Goal: Transaction & Acquisition: Download file/media

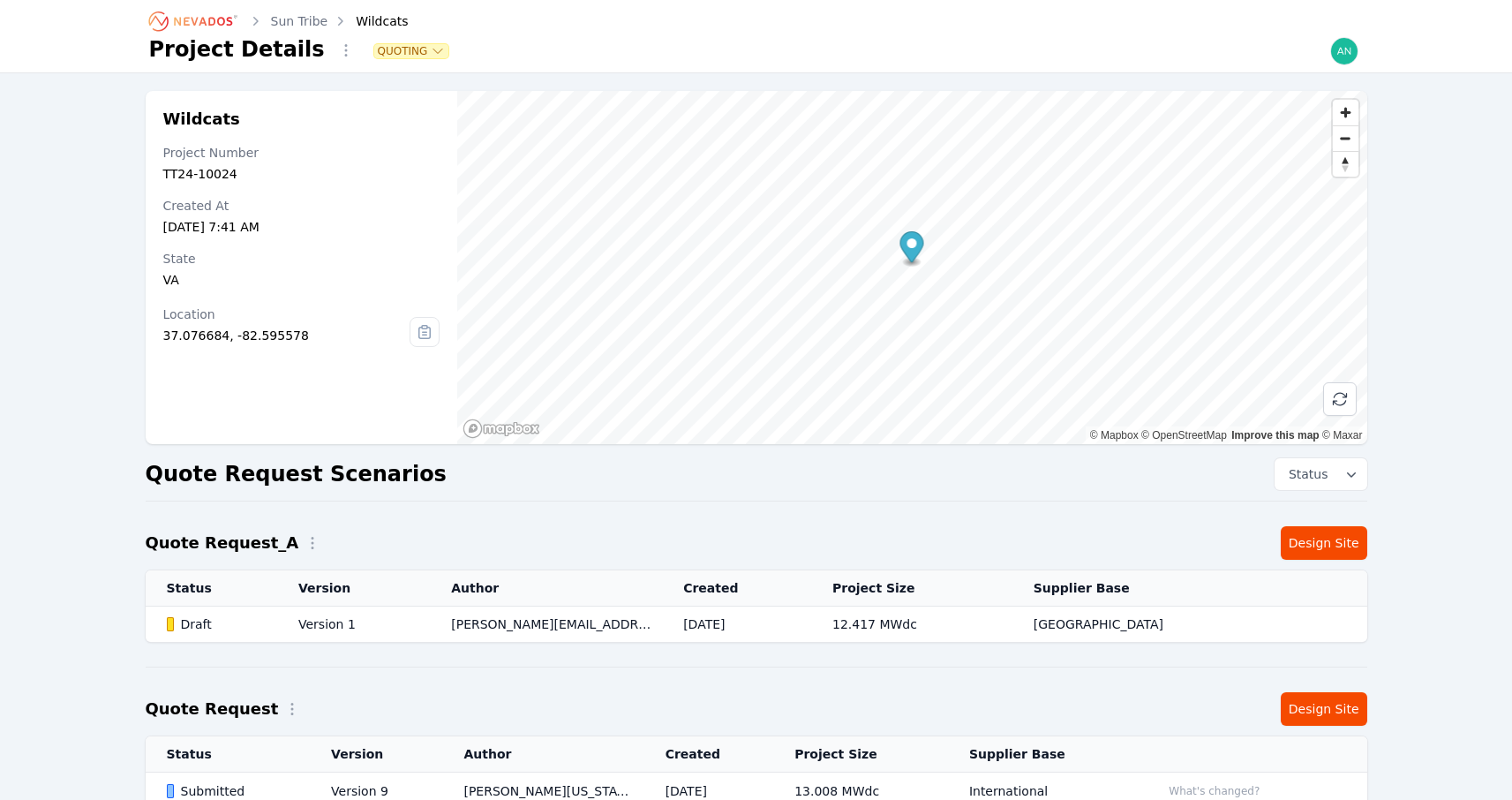
scroll to position [410, 0]
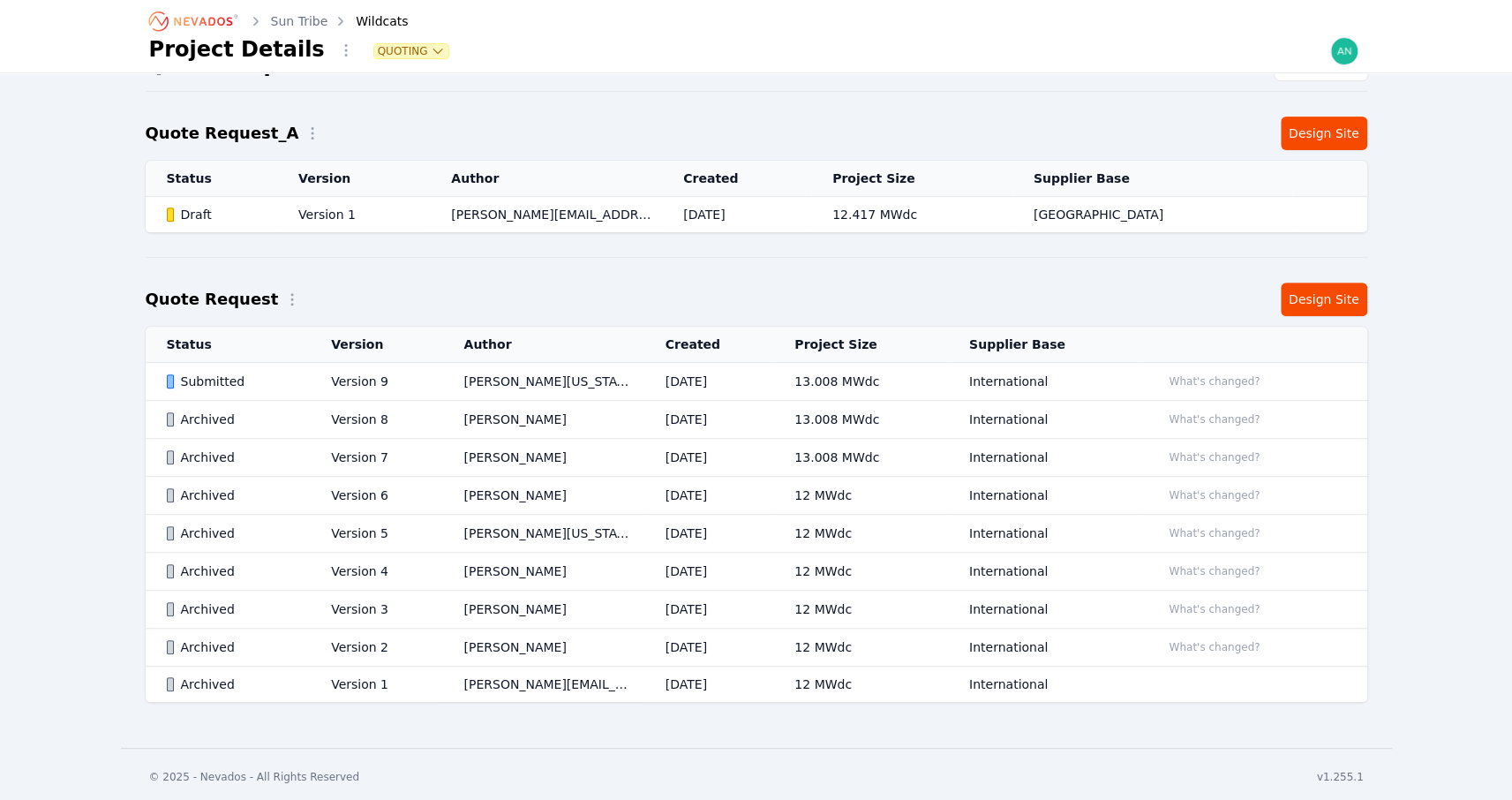
click at [200, 12] on icon "Breadcrumb" at bounding box center [194, 21] width 97 height 28
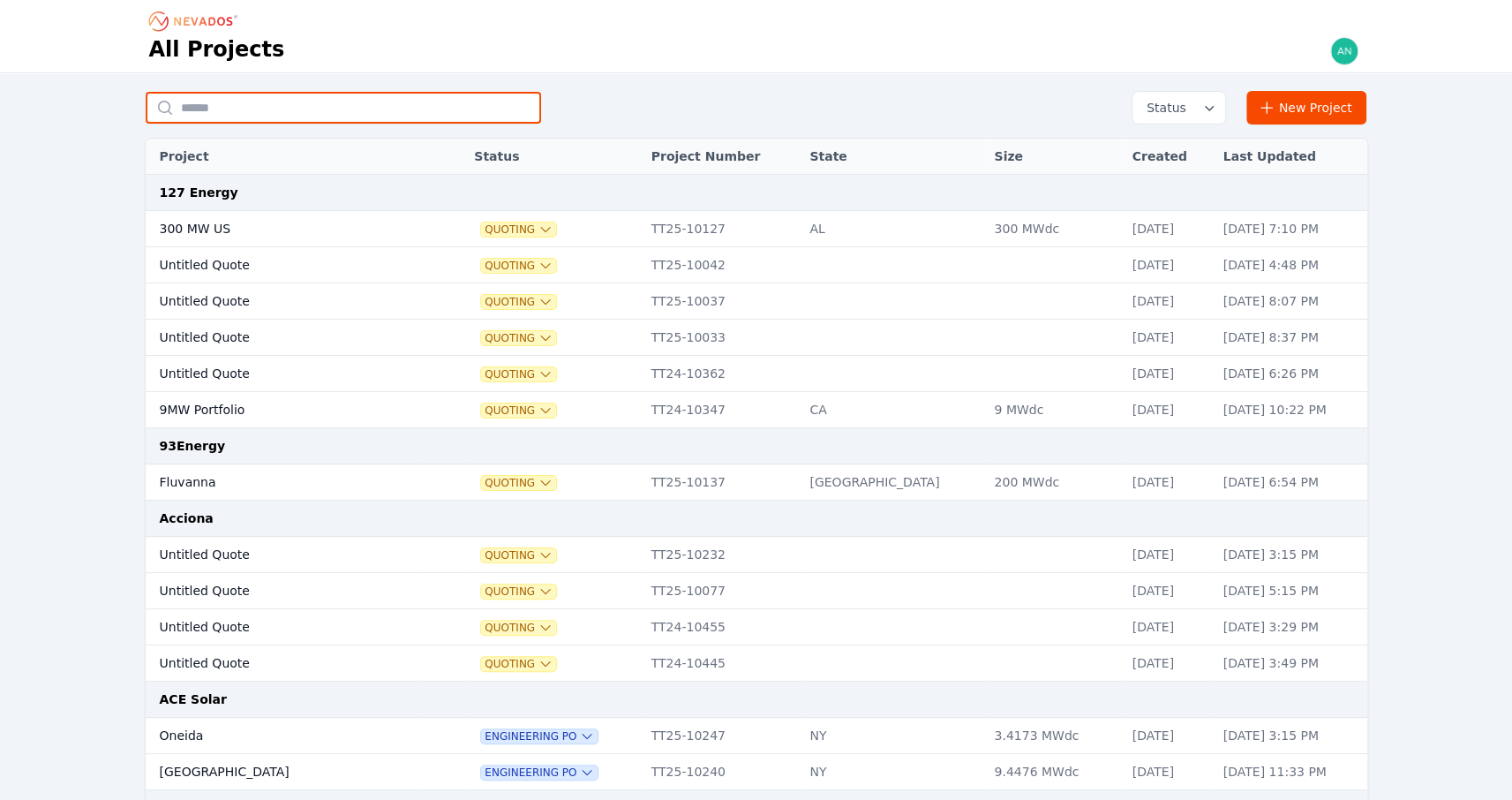
click at [351, 109] on input "text" at bounding box center [343, 107] width 395 height 31
type input "*"
type input "*********"
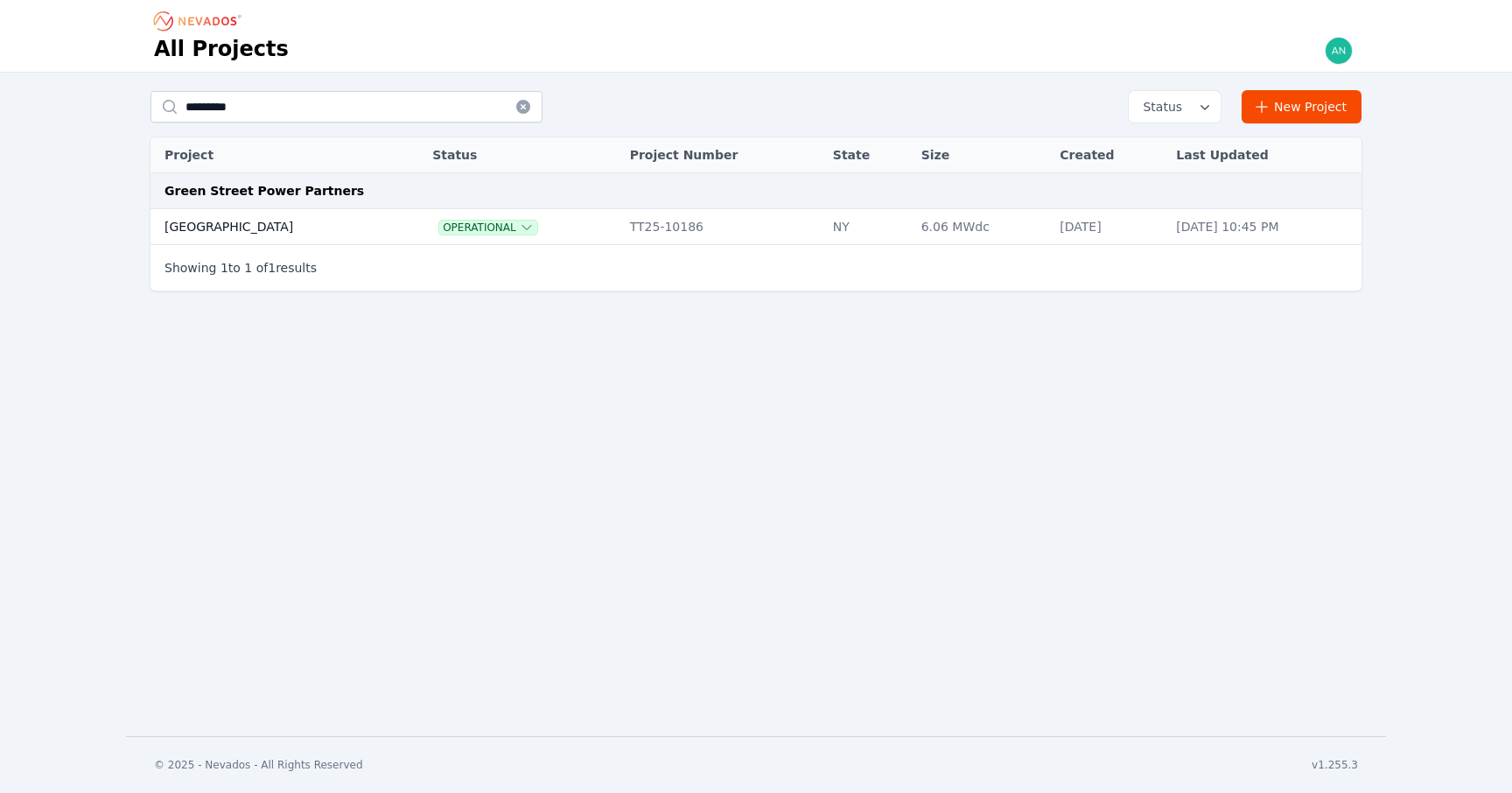
click at [271, 239] on td "[GEOGRAPHIC_DATA]" at bounding box center [273, 227] width 245 height 36
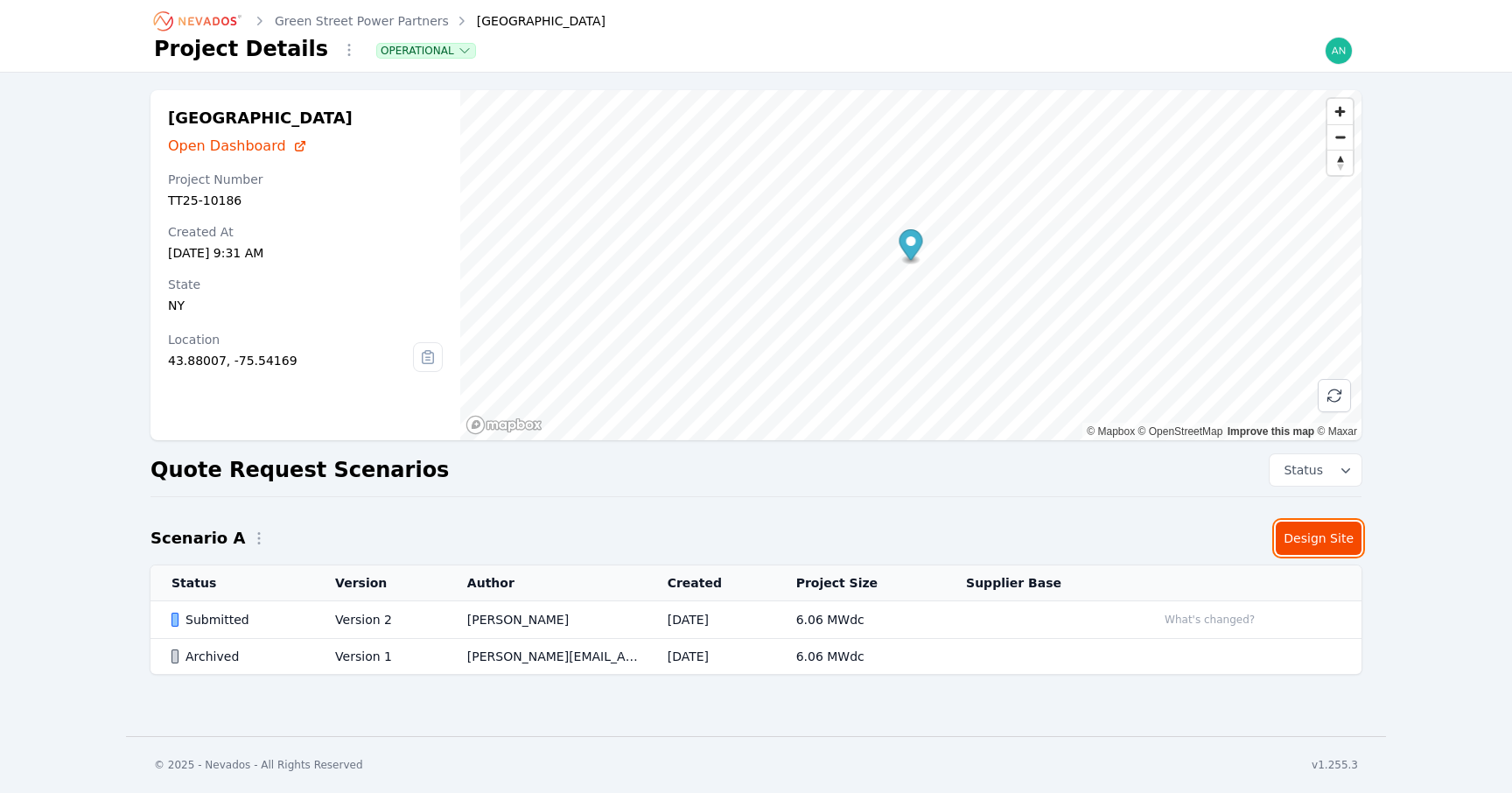
click at [1306, 526] on link "Design Site" at bounding box center [1318, 538] width 85 height 33
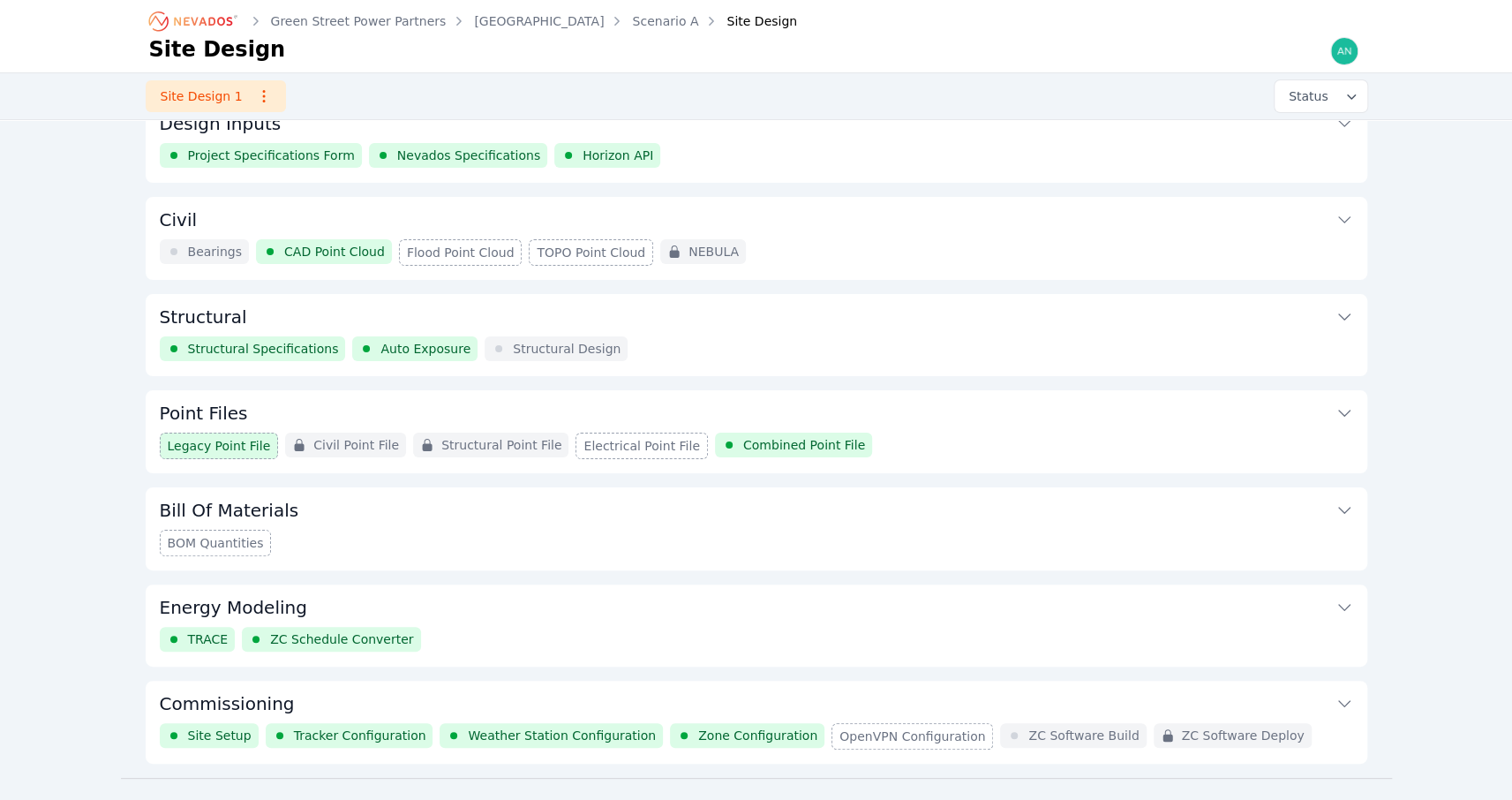
scroll to position [59, 0]
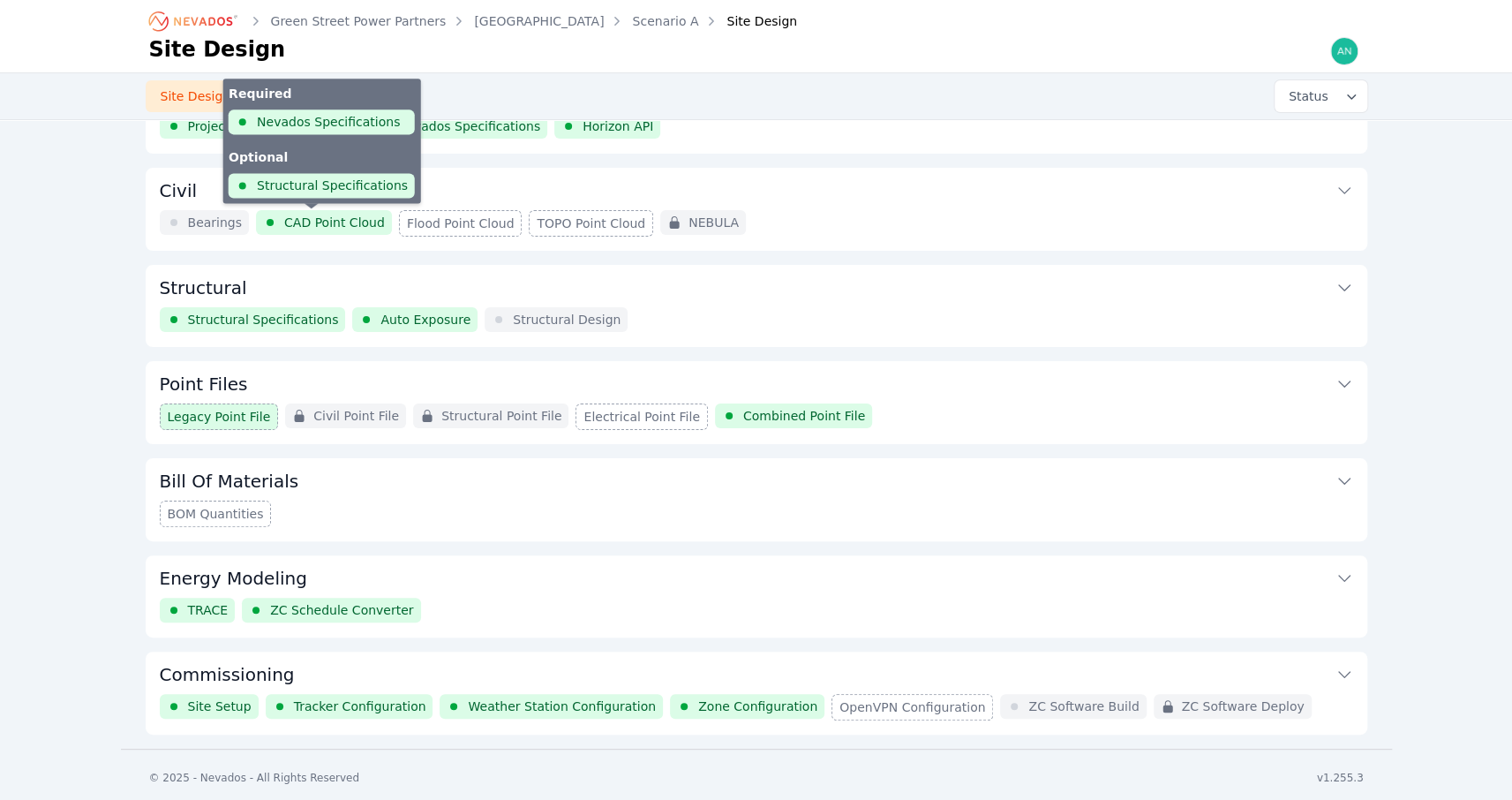
click at [321, 214] on span "CAD Point Cloud" at bounding box center [335, 222] width 100 height 18
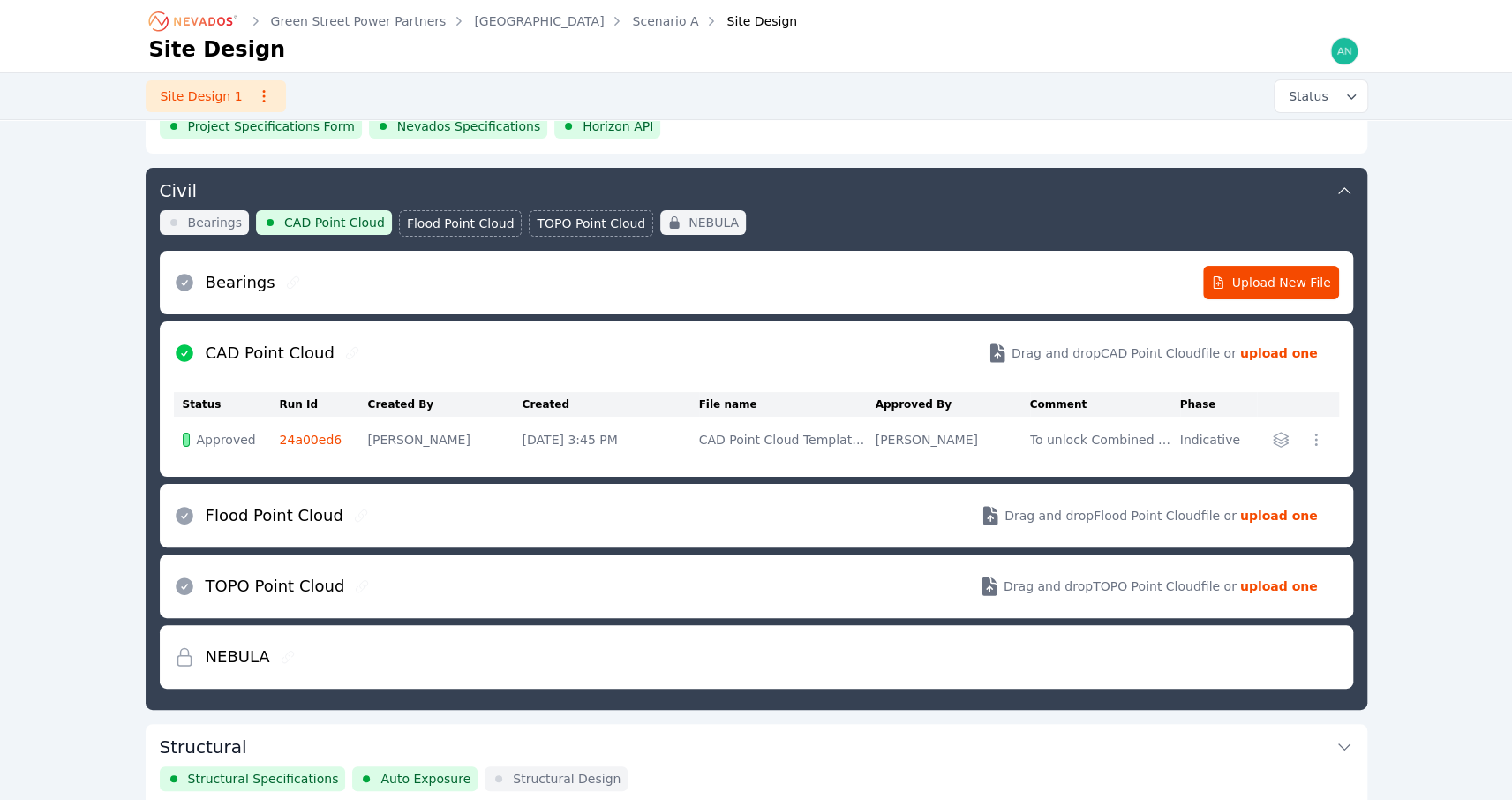
scroll to position [92, 0]
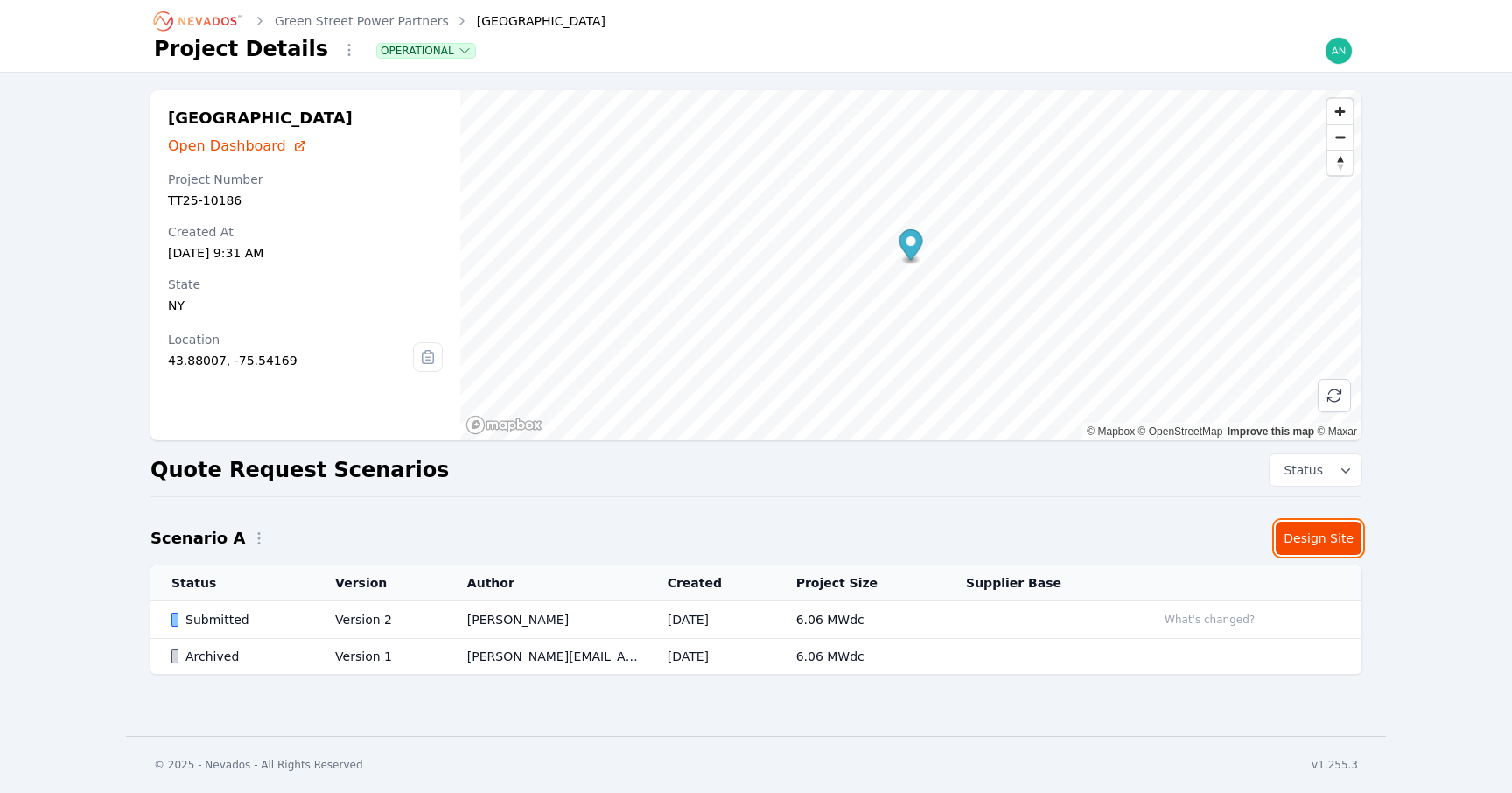
click at [1336, 535] on link "Design Site" at bounding box center [1318, 538] width 85 height 33
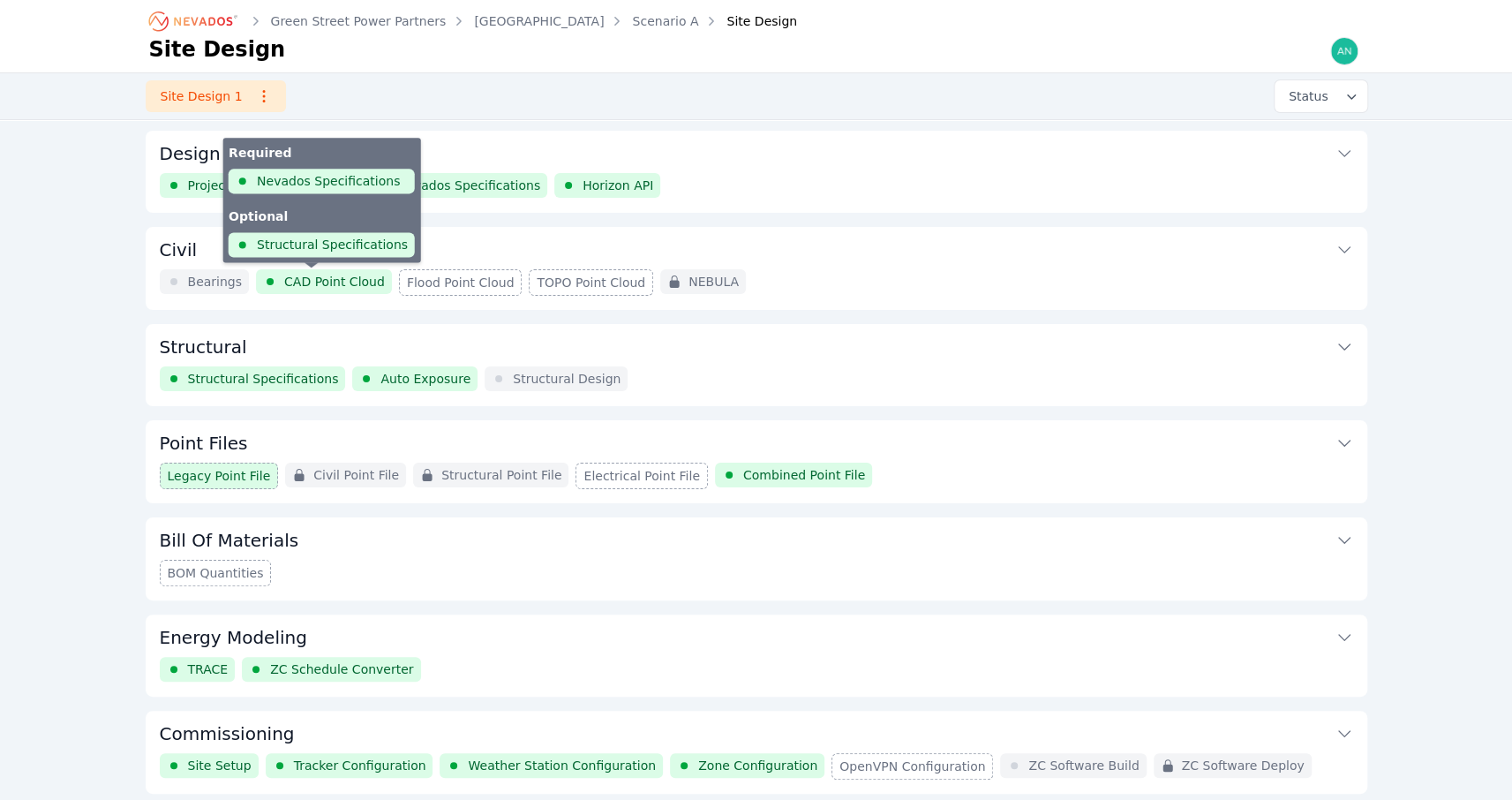
click at [321, 276] on span "CAD Point Cloud" at bounding box center [335, 282] width 100 height 18
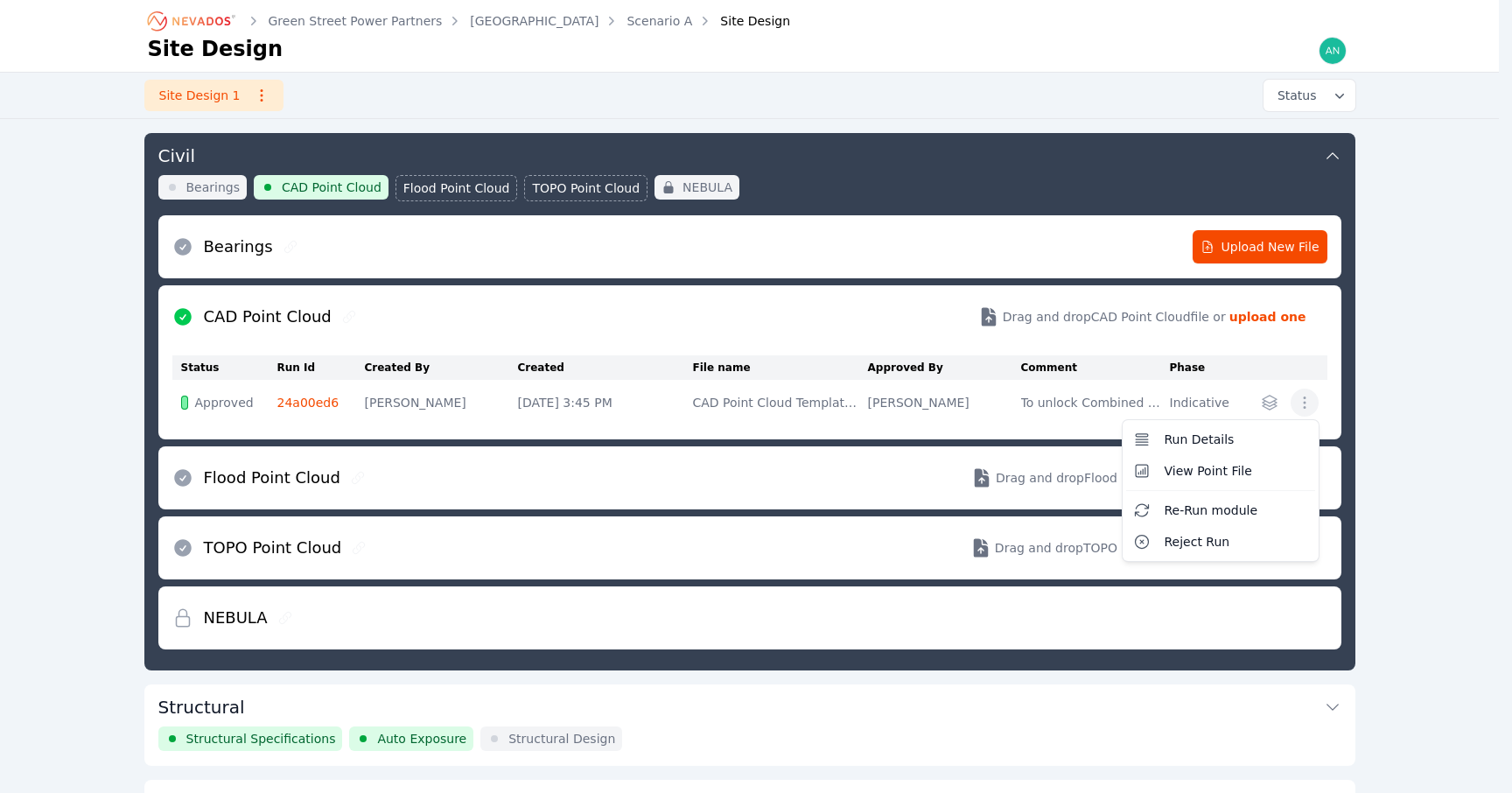
click at [1297, 407] on icon "button" at bounding box center [1305, 403] width 18 height 18
drag, startPoint x: 934, startPoint y: 398, endPoint x: 800, endPoint y: 388, distance: 134.4
click at [933, 398] on table "Status Run Id Created By Created File name Approved By Comment Phase Approved 2…" at bounding box center [749, 390] width 1155 height 70
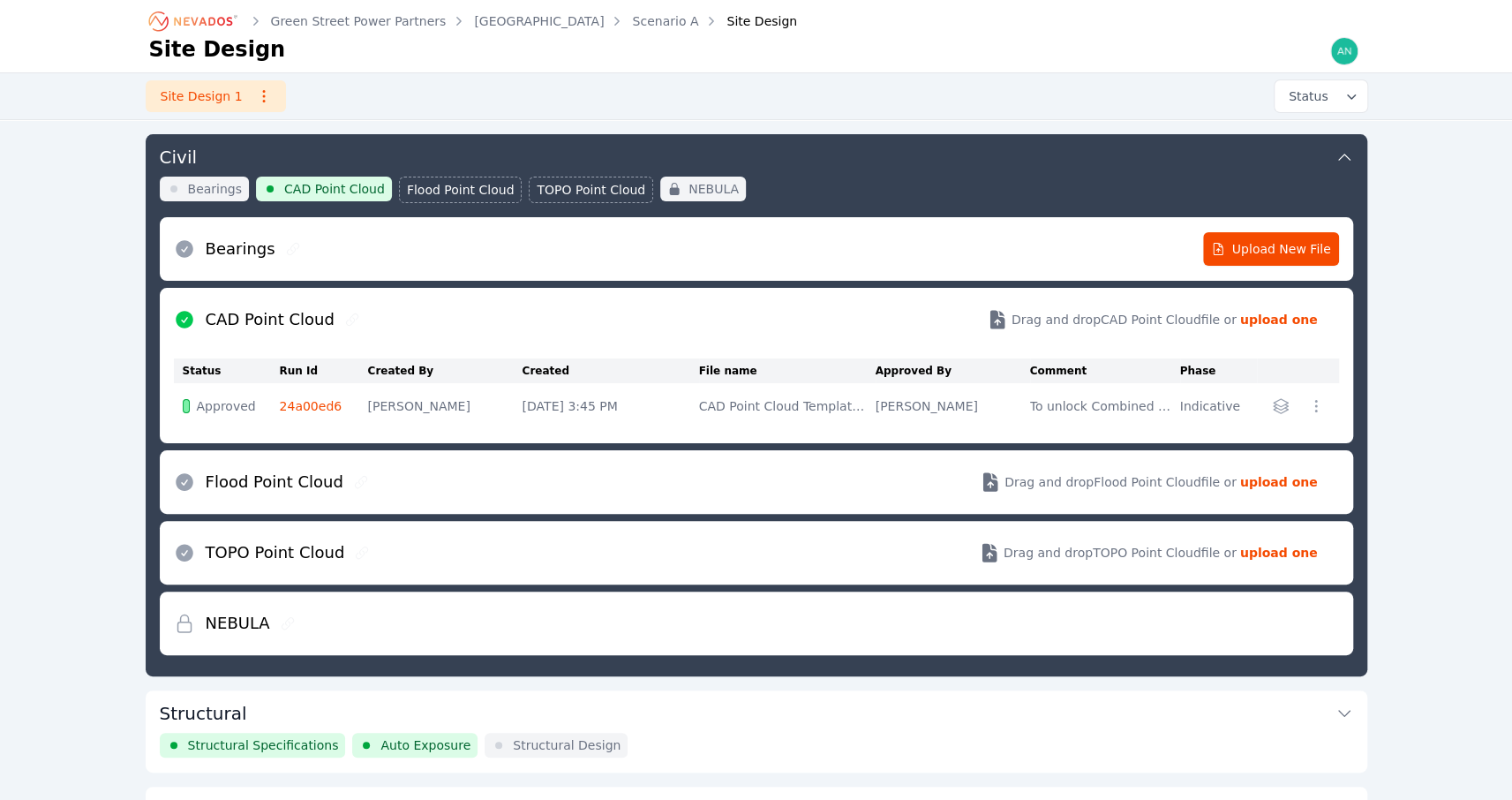
click at [308, 402] on link "24a00ed6" at bounding box center [311, 406] width 63 height 14
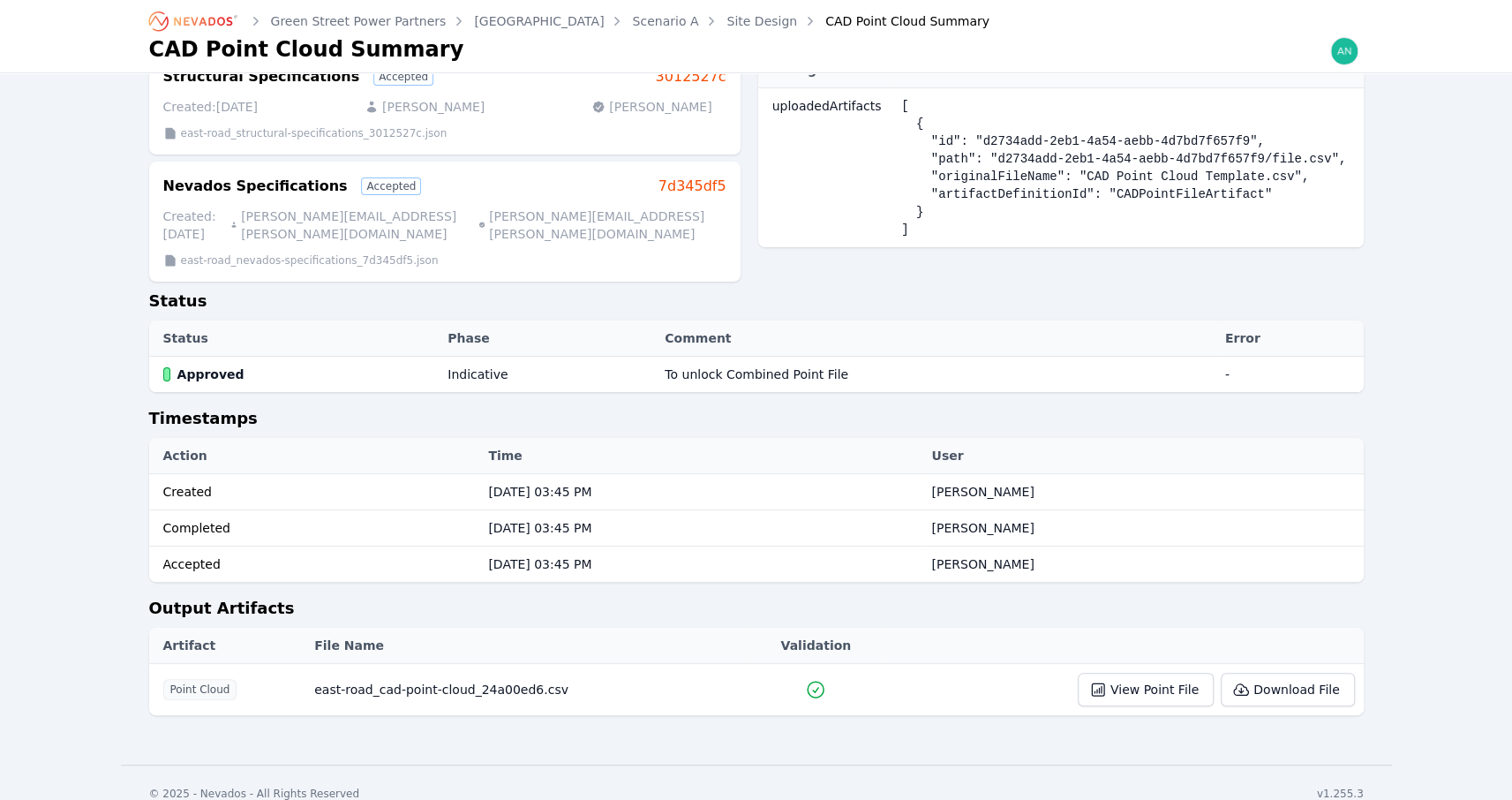
scroll to position [90, 0]
click at [1268, 673] on button "Download File" at bounding box center [1287, 687] width 134 height 33
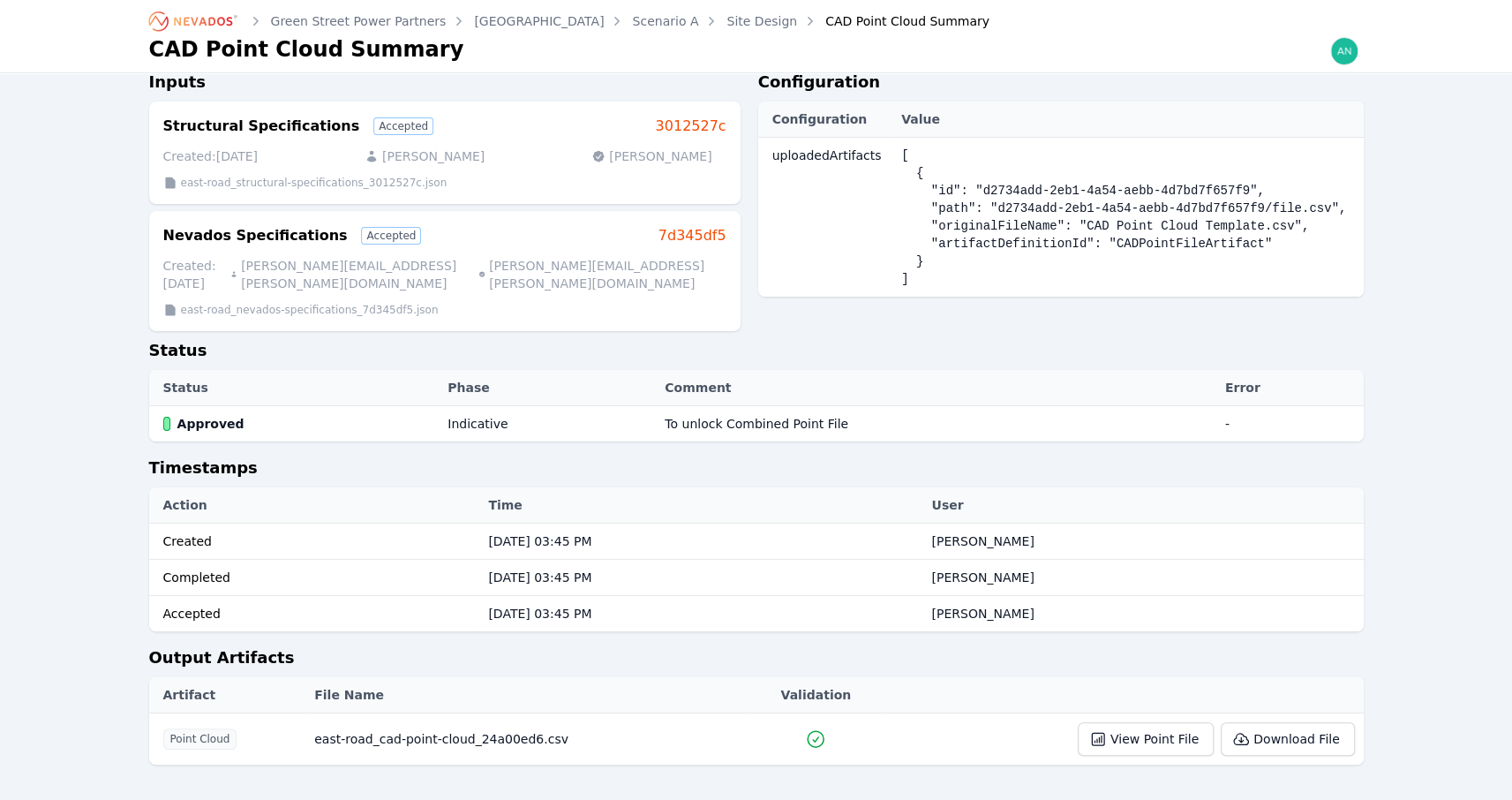
scroll to position [0, 0]
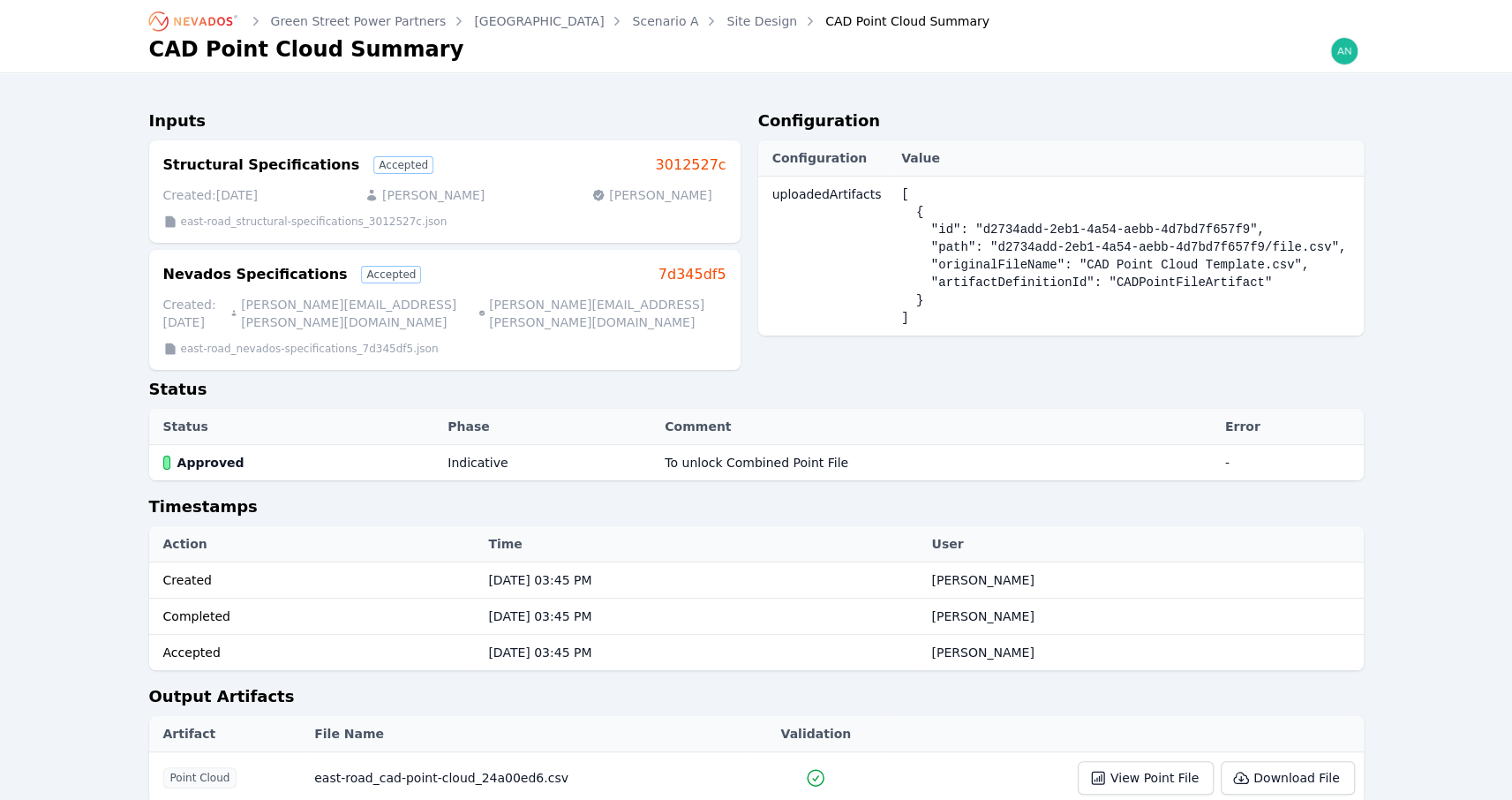
click at [726, 27] on link "Site Design" at bounding box center [761, 22] width 71 height 18
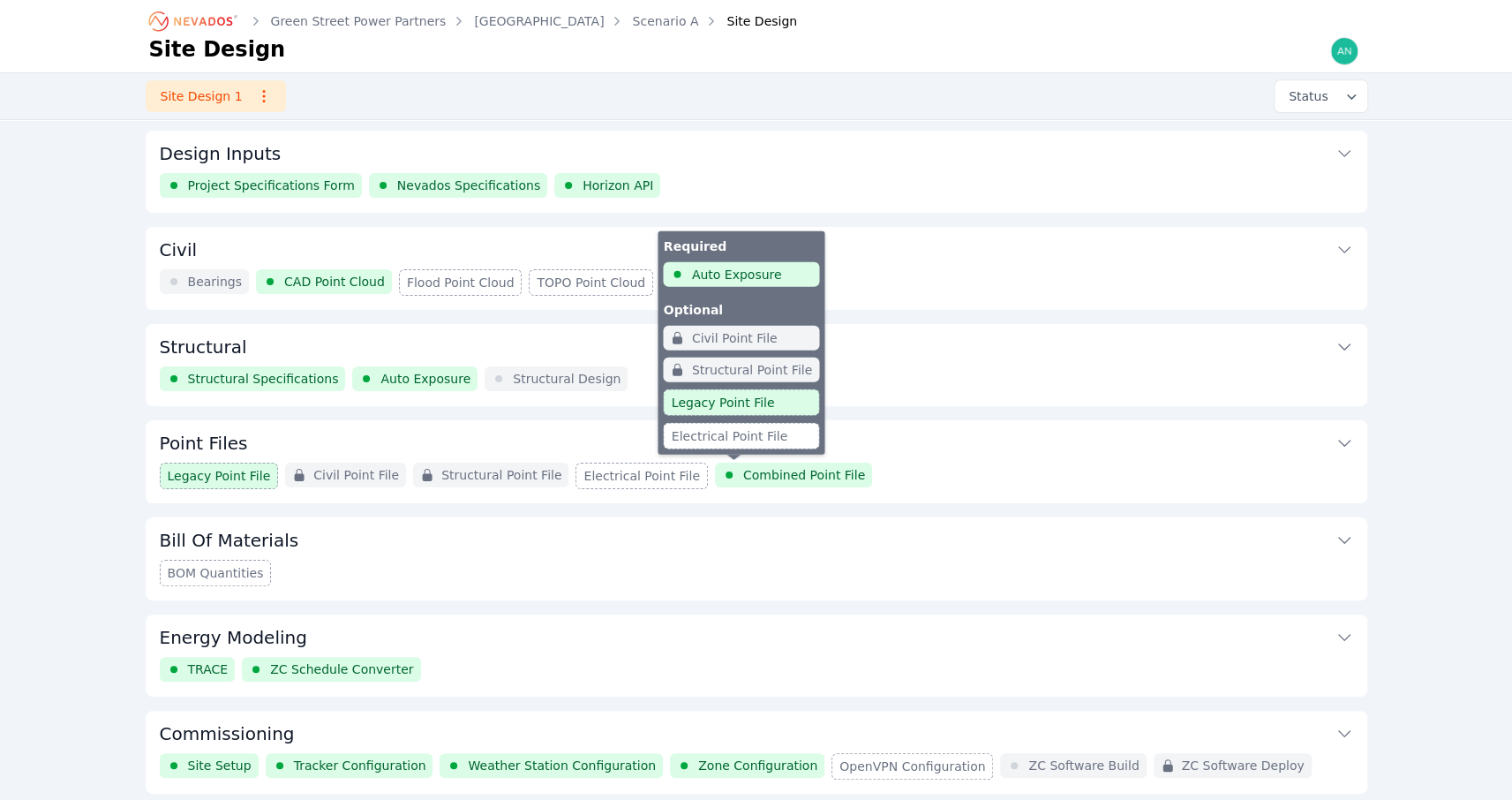
click at [743, 472] on span "Combined Point File" at bounding box center [804, 475] width 122 height 18
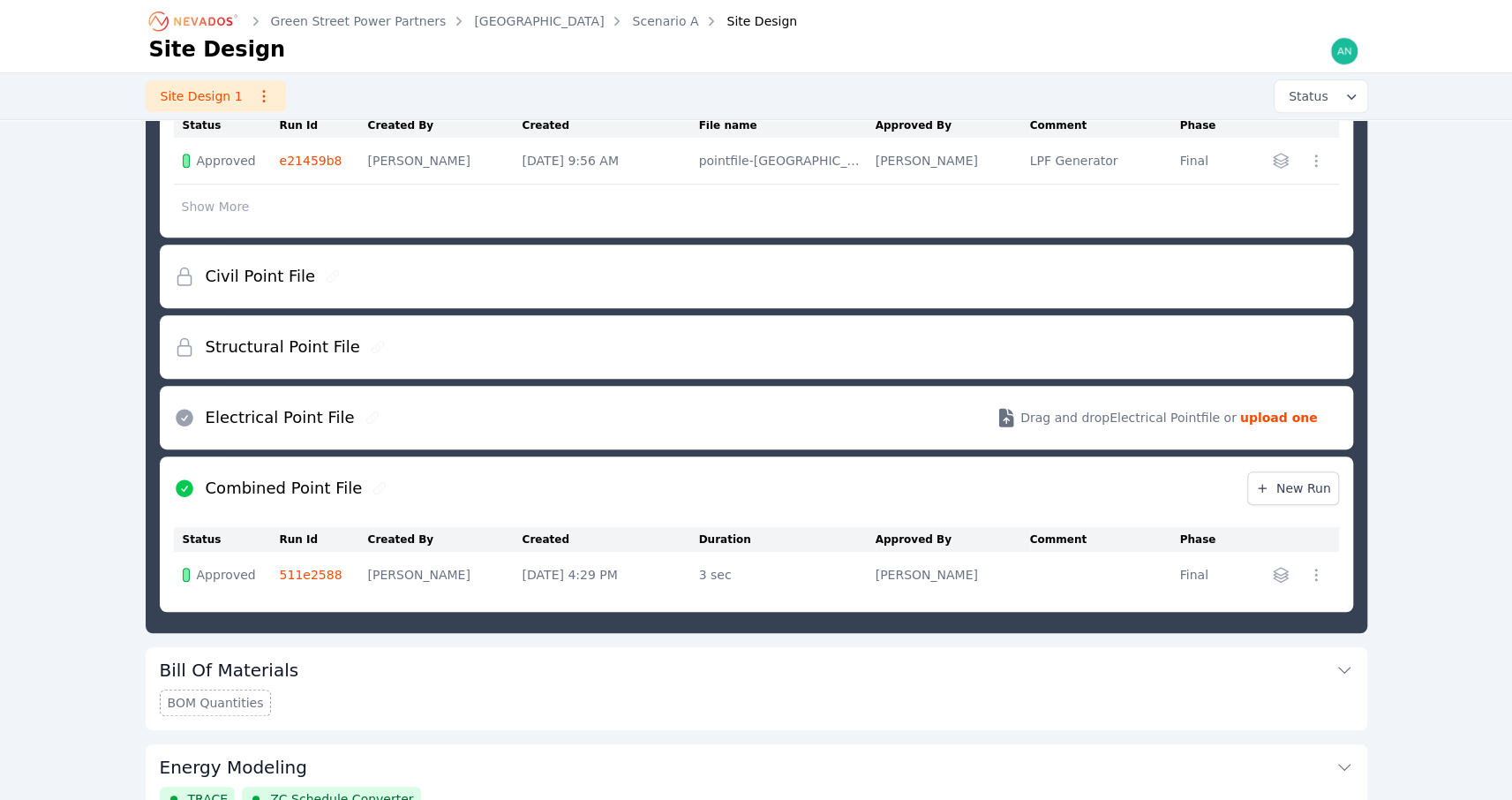
scroll to position [372, 0]
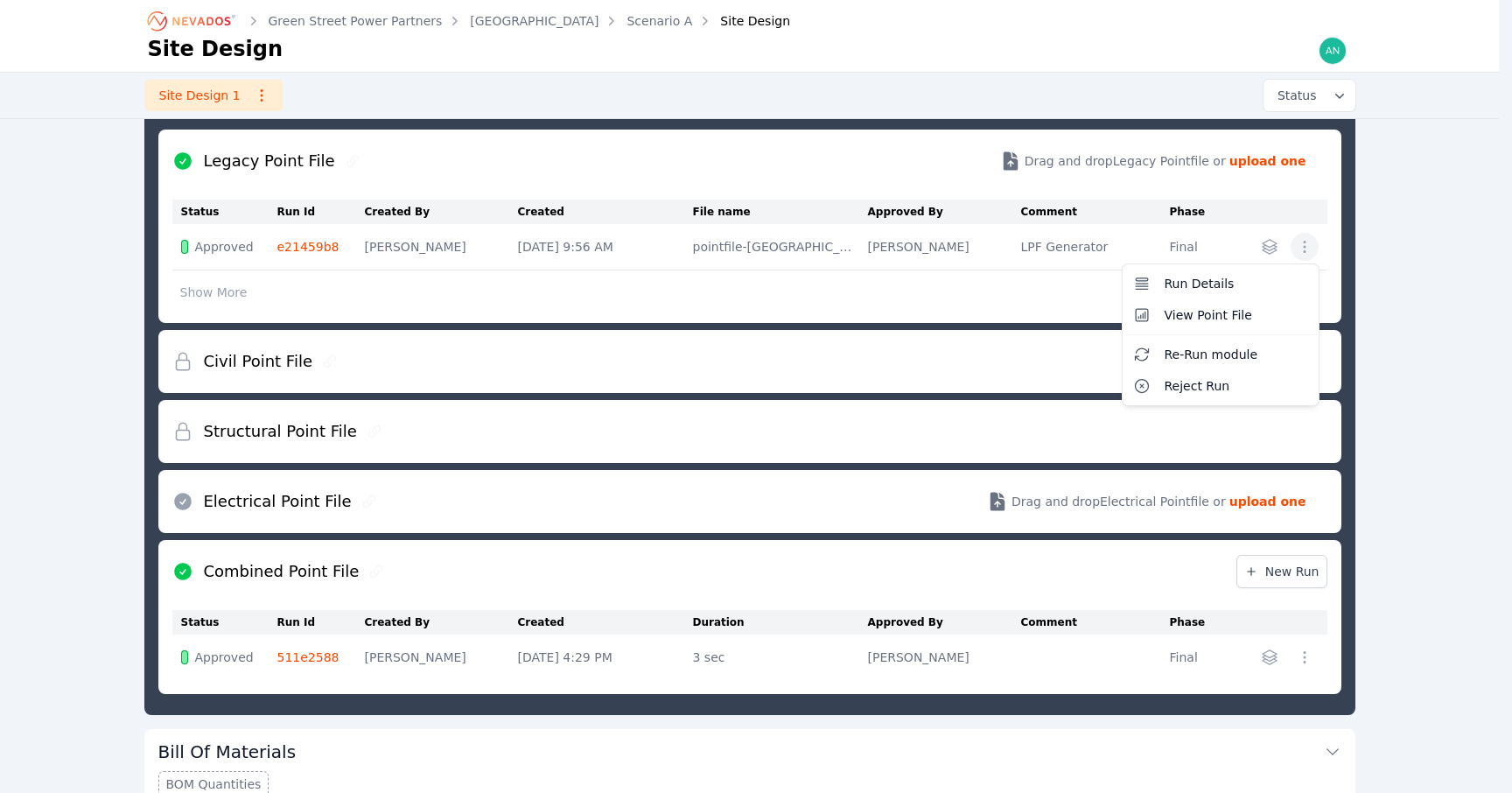
click at [1300, 249] on icon "button" at bounding box center [1305, 247] width 18 height 18
click at [919, 277] on table "Status Run Id Created By Created File name Approved By Comment Phase Approved e…" at bounding box center [749, 253] width 1155 height 109
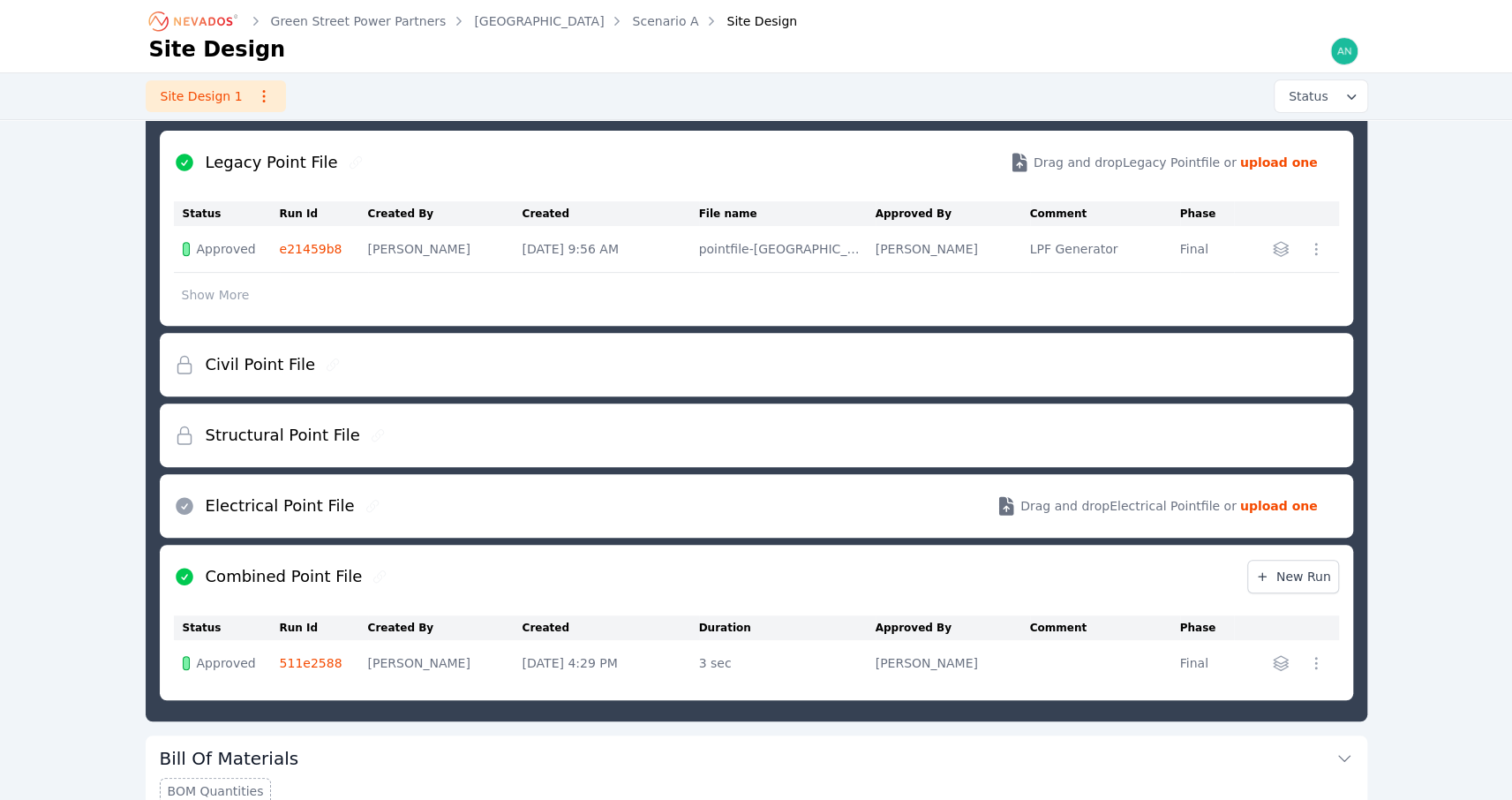
click at [304, 248] on link "e21459b8" at bounding box center [311, 249] width 63 height 14
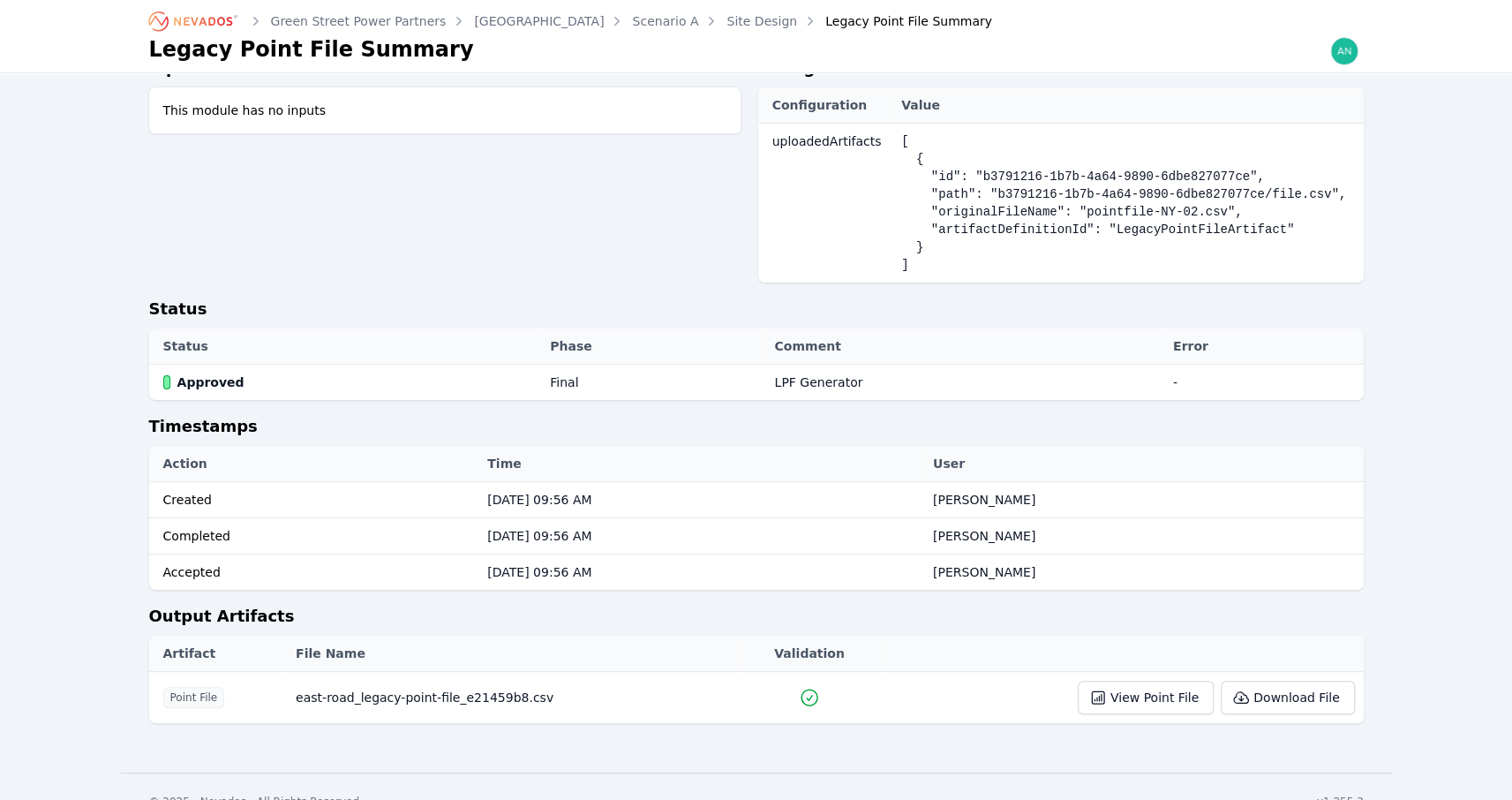
scroll to position [80, 0]
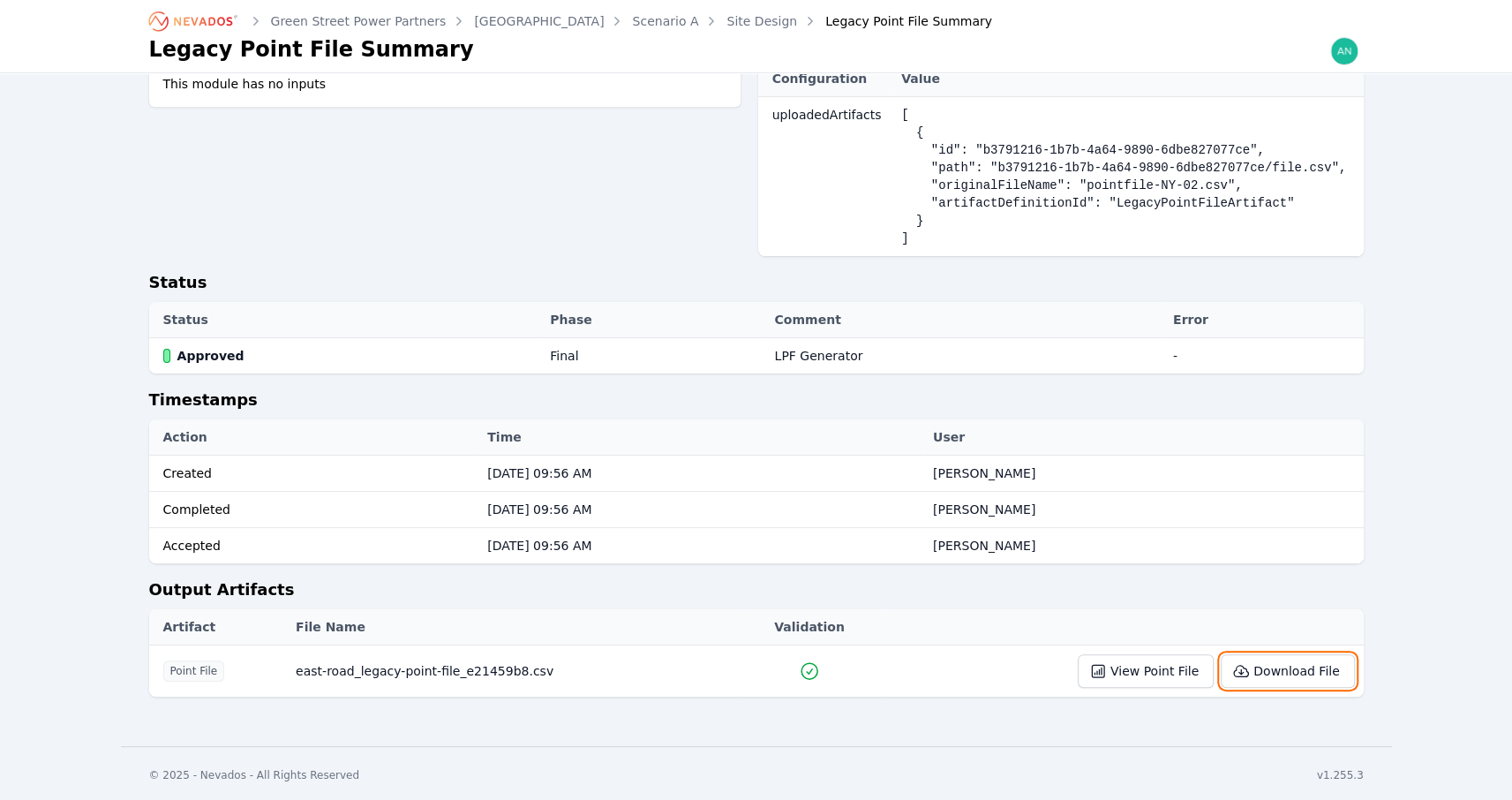
click at [1317, 667] on button "Download File" at bounding box center [1287, 670] width 134 height 33
click at [1480, 215] on div "Green Street Power Partners [GEOGRAPHIC_DATA] Scenario A Site Design Legacy Poi…" at bounding box center [756, 333] width 1512 height 825
